Goal: Task Accomplishment & Management: Use online tool/utility

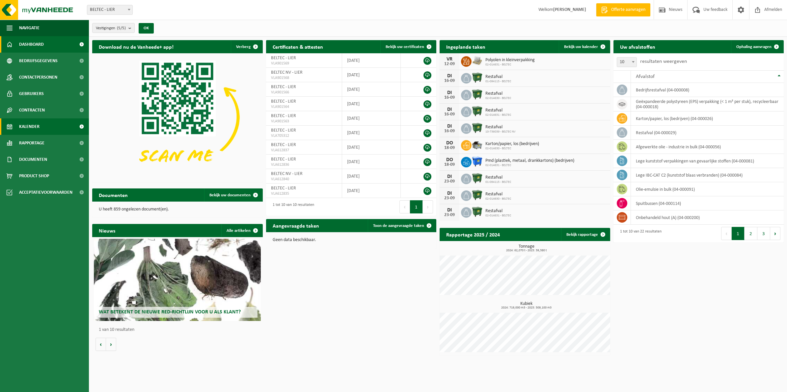
click at [42, 125] on link "Kalender" at bounding box center [44, 127] width 89 height 16
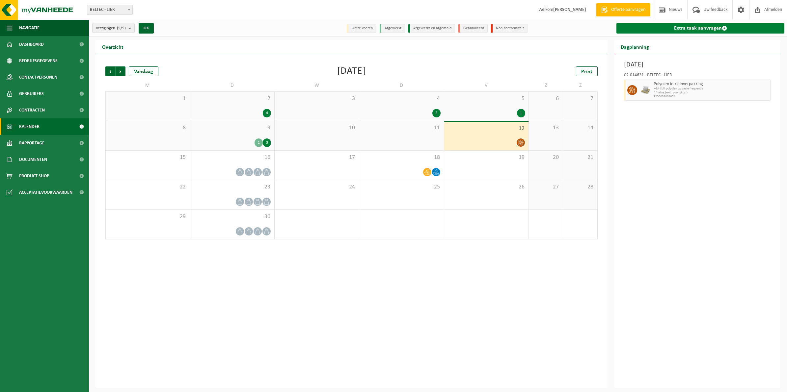
click at [686, 28] on link "Extra taak aanvragen" at bounding box center [700, 28] width 168 height 11
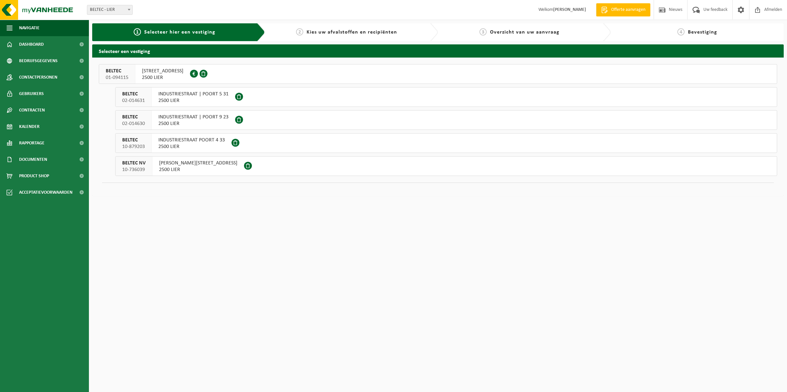
click at [185, 147] on span "2500 LIER" at bounding box center [191, 147] width 66 height 7
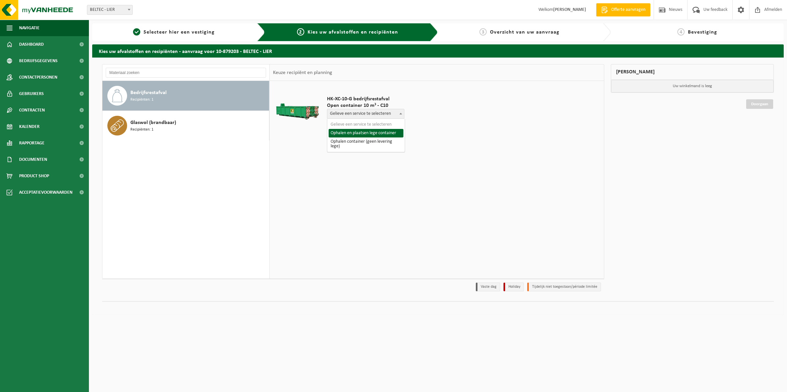
click at [397, 114] on span "Gelieve een service te selecteren" at bounding box center [365, 113] width 77 height 9
select select "P2PL-VEL-057938_HK-XC-10-GN-00_04-000008_72"
click at [343, 127] on input "text" at bounding box center [349, 126] width 45 height 8
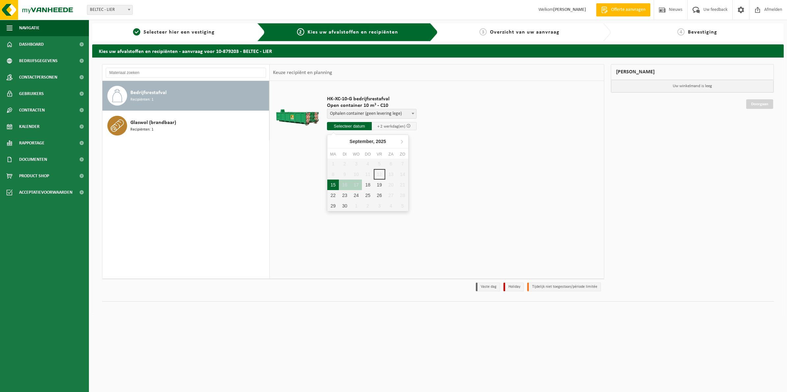
click at [333, 185] on div "15" at bounding box center [333, 185] width 12 height 11
type input "Van 2025-09-15"
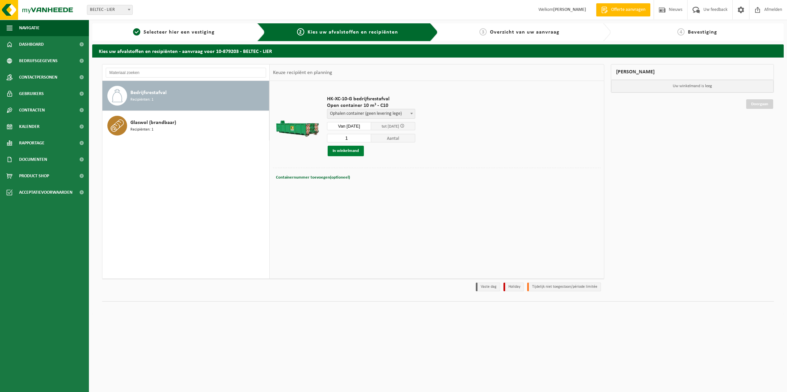
click at [342, 153] on button "In winkelmand" at bounding box center [346, 151] width 36 height 11
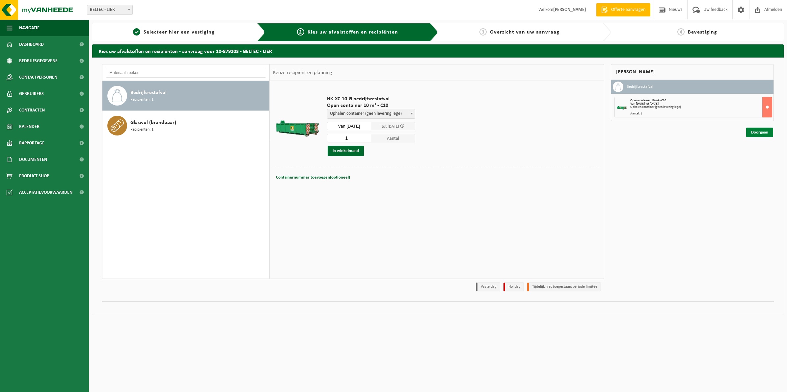
click at [759, 133] on link "Doorgaan" at bounding box center [759, 133] width 27 height 10
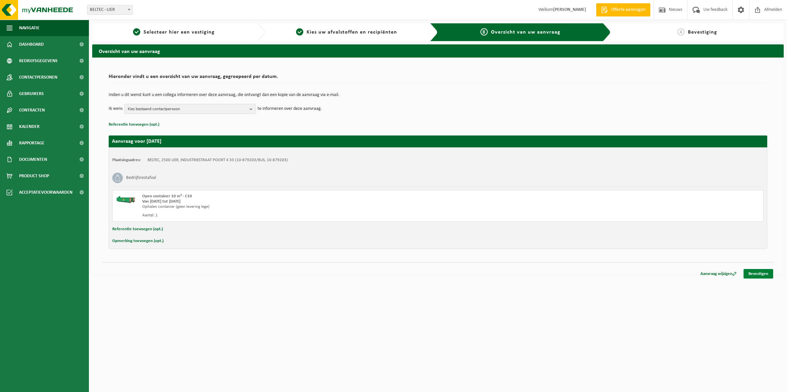
click at [760, 273] on link "Bevestigen" at bounding box center [758, 274] width 30 height 10
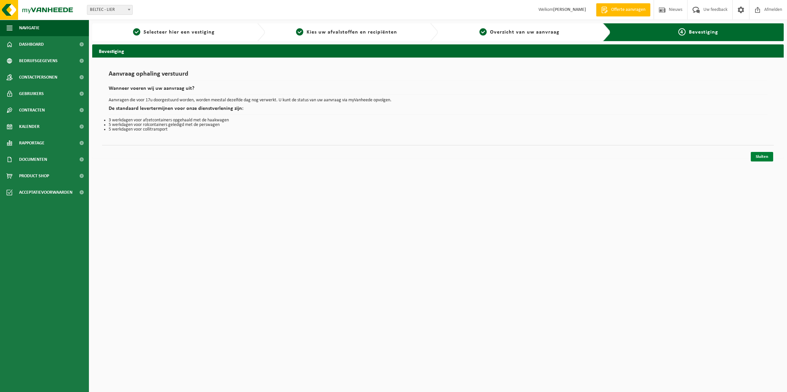
click at [760, 158] on link "Sluiten" at bounding box center [762, 157] width 22 height 10
